Goal: Browse casually: Explore the website without a specific task or goal

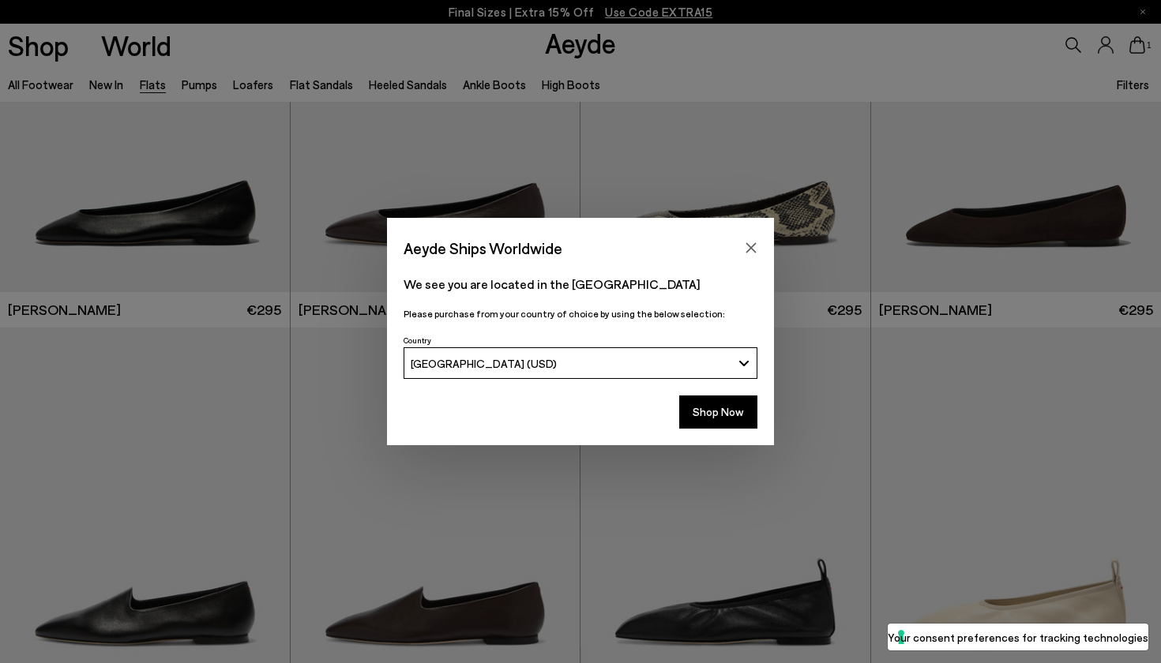
scroll to position [174, 0]
click at [753, 242] on icon "Close" at bounding box center [751, 248] width 13 height 13
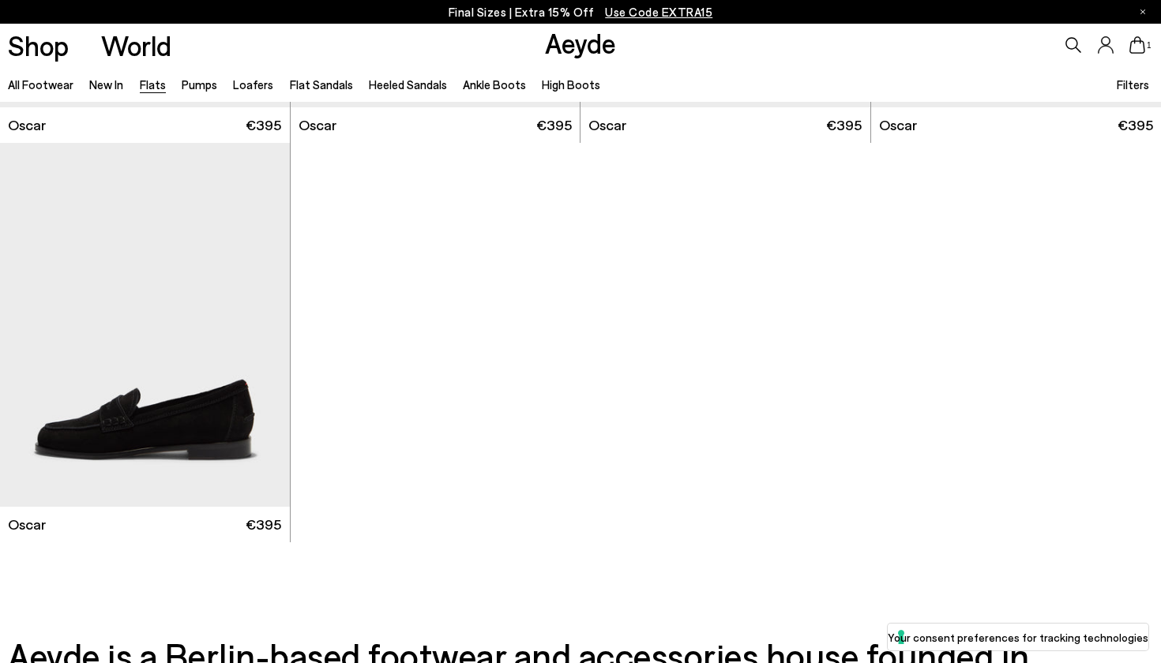
scroll to position [8336, 0]
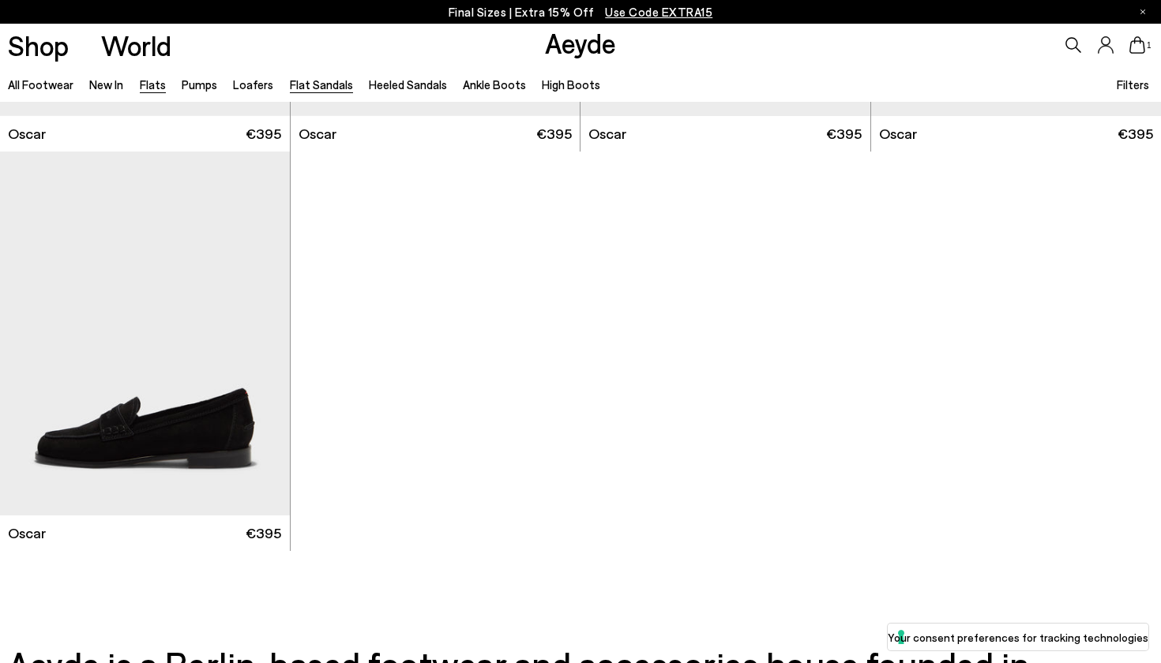
click at [304, 82] on link "Flat Sandals" at bounding box center [321, 84] width 63 height 14
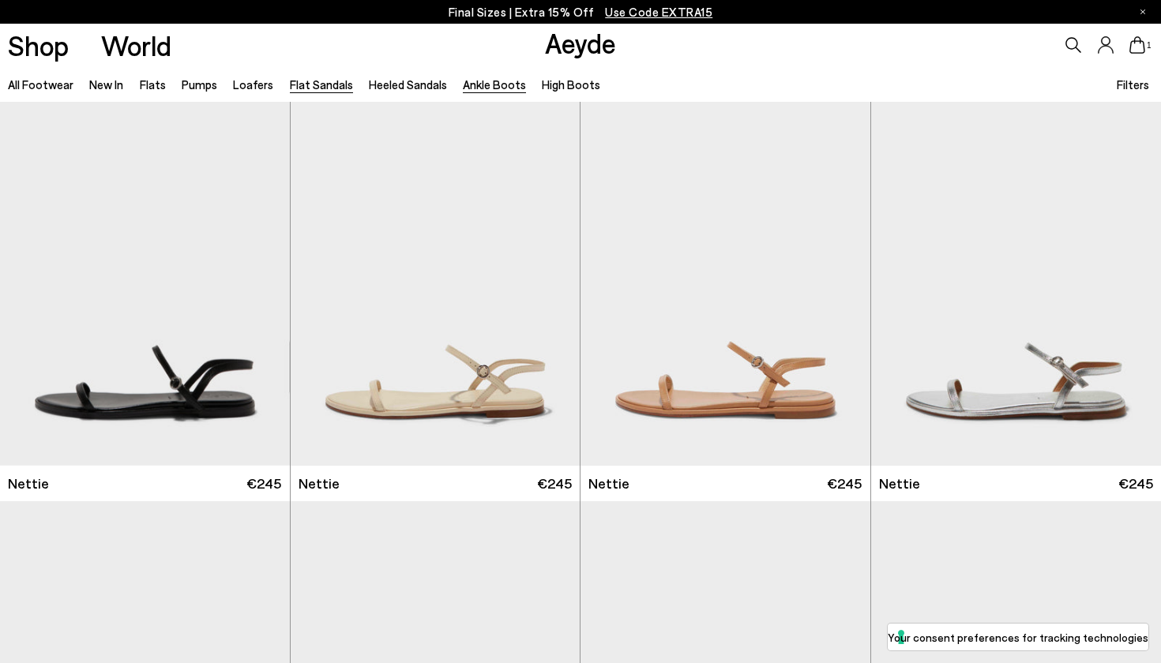
click at [466, 84] on link "Ankle Boots" at bounding box center [494, 84] width 63 height 14
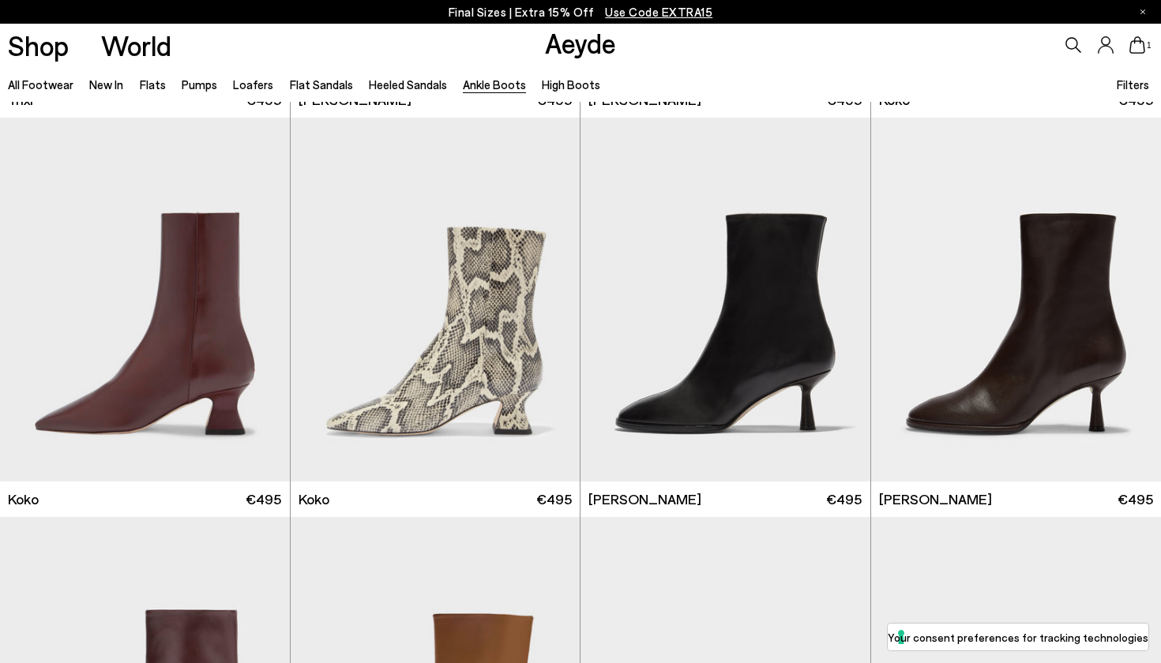
scroll to position [763, 0]
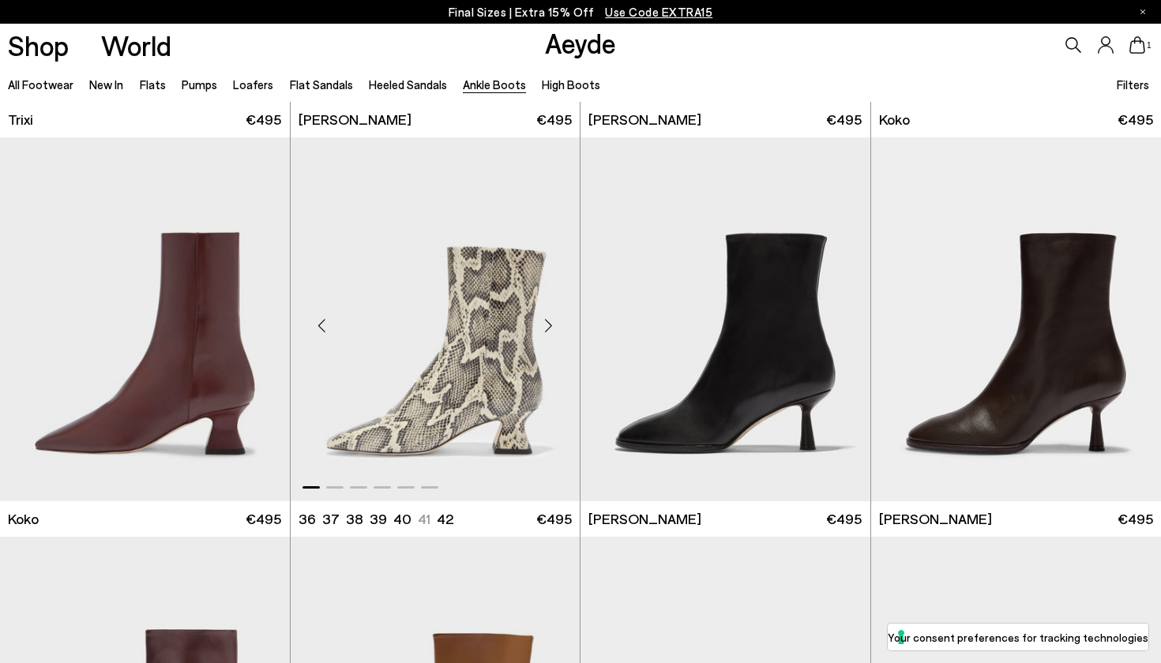
click at [548, 328] on div "Next slide" at bounding box center [547, 325] width 47 height 47
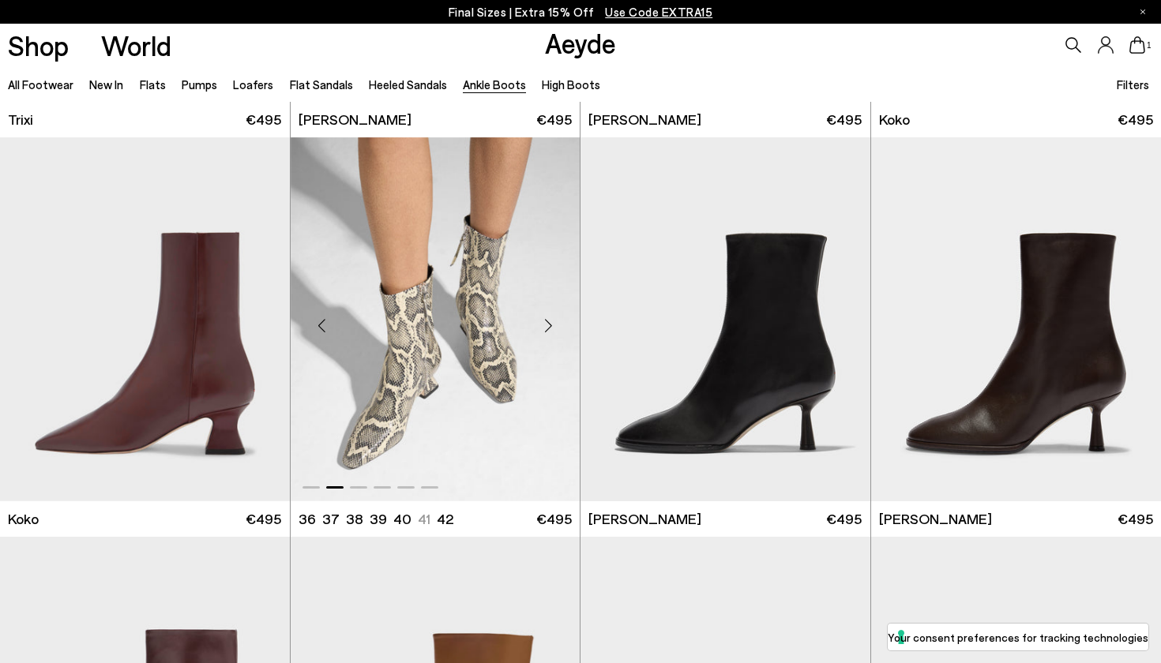
click at [548, 328] on div "Next slide" at bounding box center [547, 325] width 47 height 47
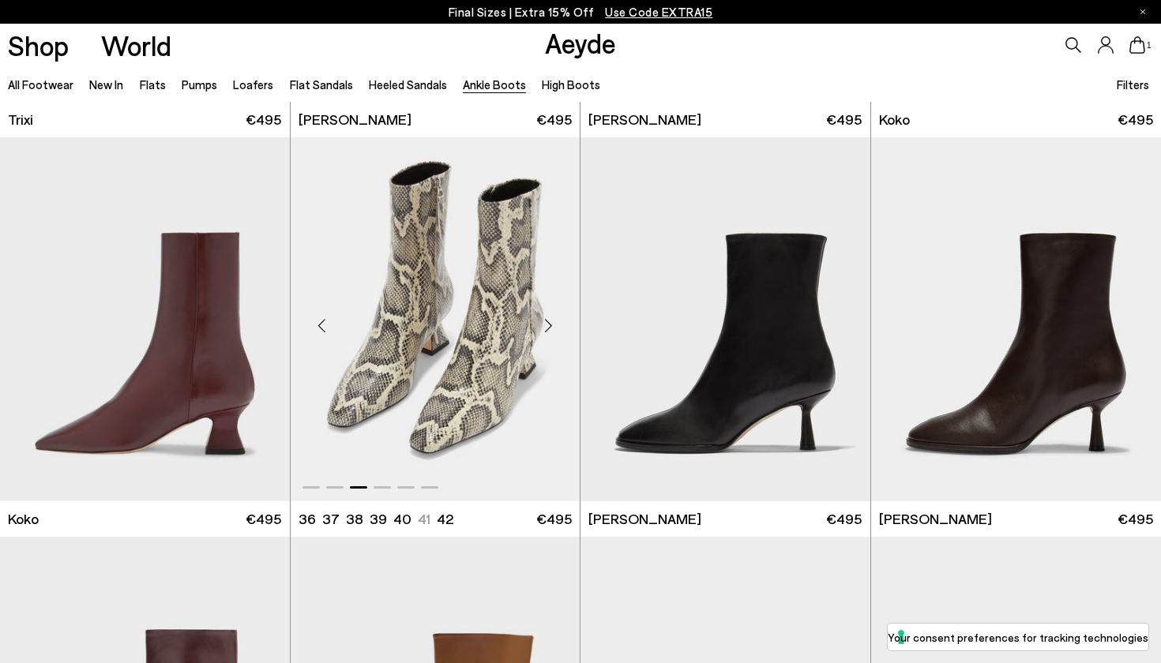
click at [548, 328] on div "Next slide" at bounding box center [547, 325] width 47 height 47
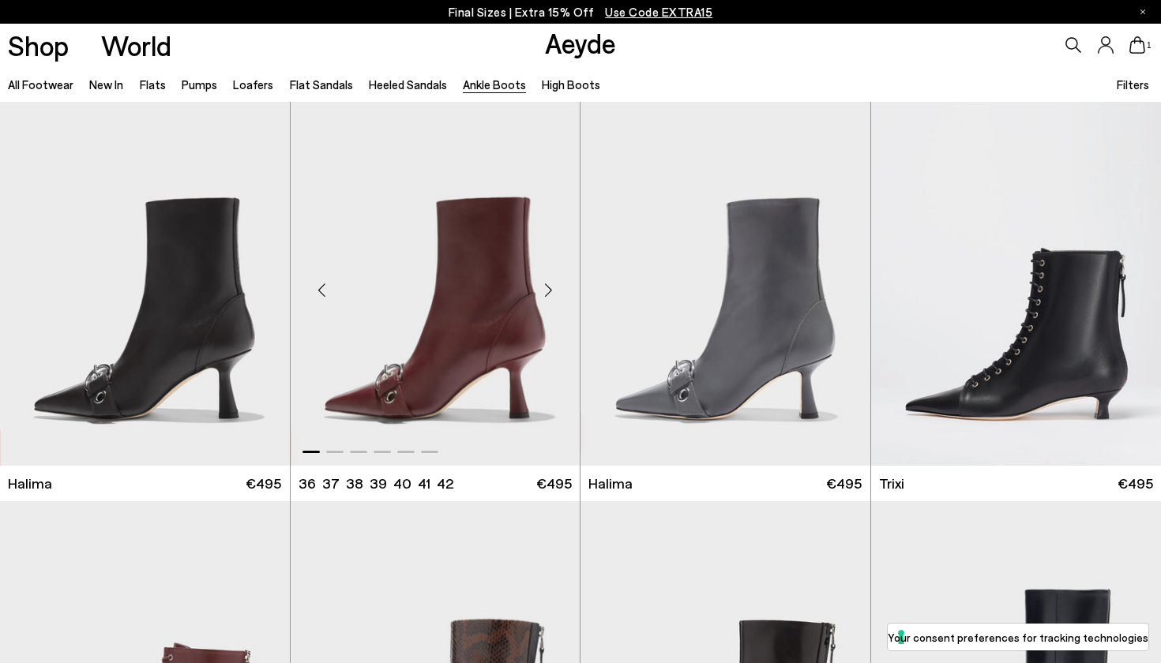
scroll to position [0, 0]
click at [154, 85] on link "Flats" at bounding box center [153, 84] width 26 height 14
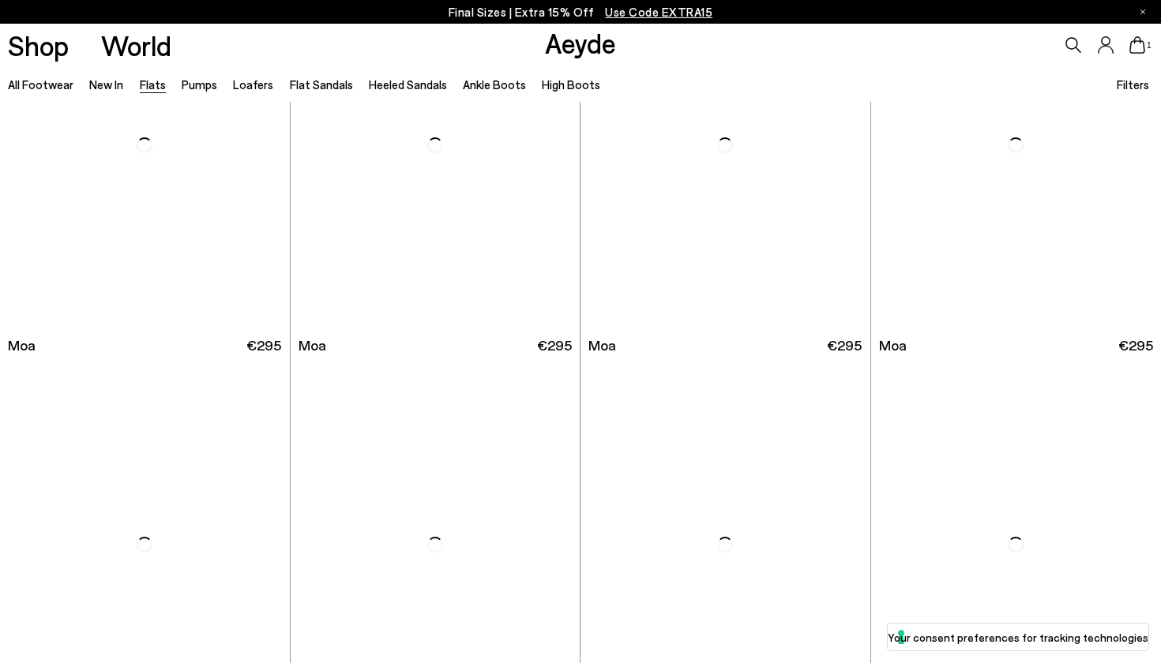
scroll to position [2541, 0]
